Goal: Information Seeking & Learning: Check status

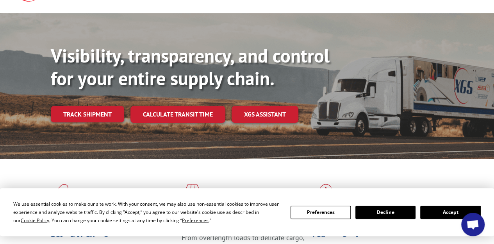
scroll to position [55, 0]
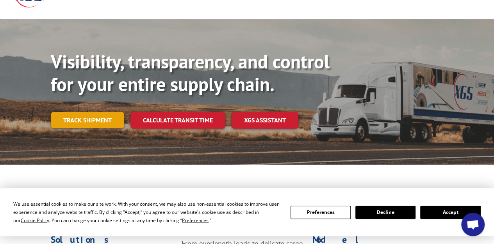
click at [99, 112] on link "Track shipment" at bounding box center [87, 120] width 73 height 16
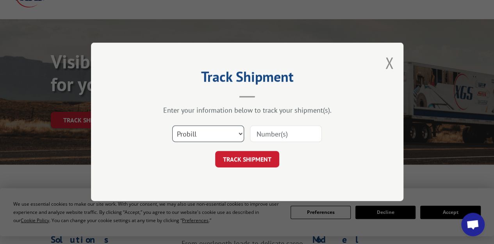
click at [242, 133] on select "Select category... Probill BOL PO" at bounding box center [208, 134] width 72 height 16
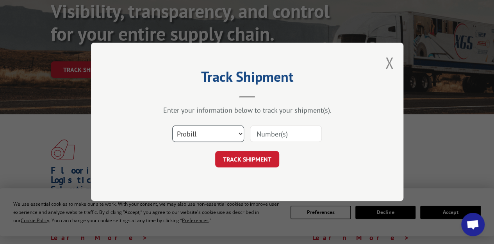
scroll to position [105, 0]
click at [241, 137] on select "Select category... Probill BOL PO" at bounding box center [208, 134] width 72 height 16
select select "bol"
click at [172, 126] on select "Select category... Probill BOL PO" at bounding box center [208, 134] width 72 height 16
click at [269, 135] on input at bounding box center [286, 134] width 72 height 16
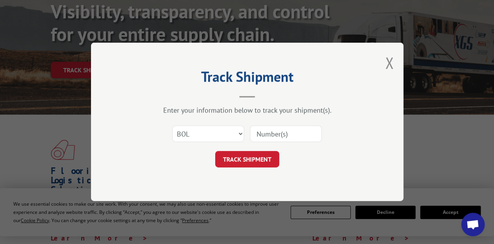
paste input "FR40388371"
type input "FR40388371"
click at [246, 160] on button "TRACK SHIPMENT" at bounding box center [247, 159] width 64 height 16
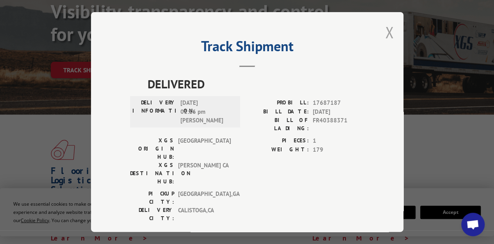
click at [388, 32] on button "Close modal" at bounding box center [389, 32] width 9 height 21
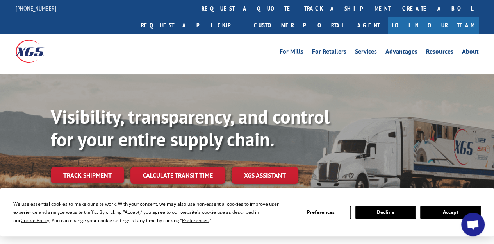
scroll to position [0, 1]
